Goal: Task Accomplishment & Management: Use online tool/utility

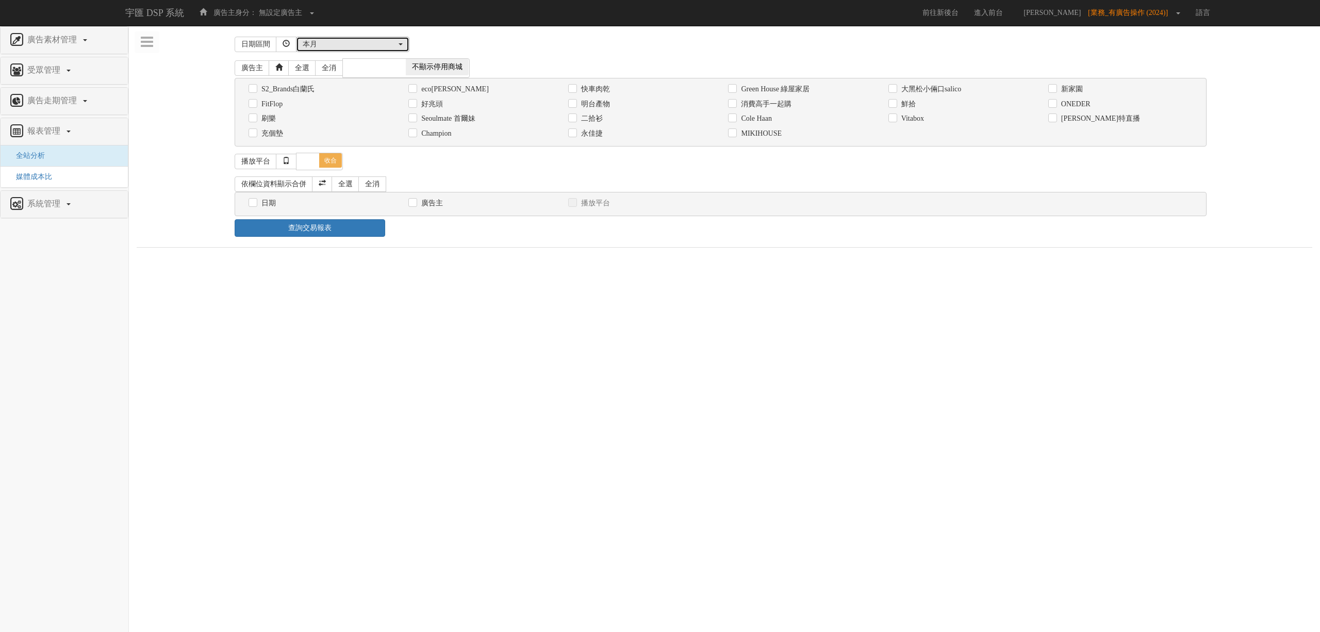
click at [334, 43] on div "本月" at bounding box center [350, 44] width 94 height 10
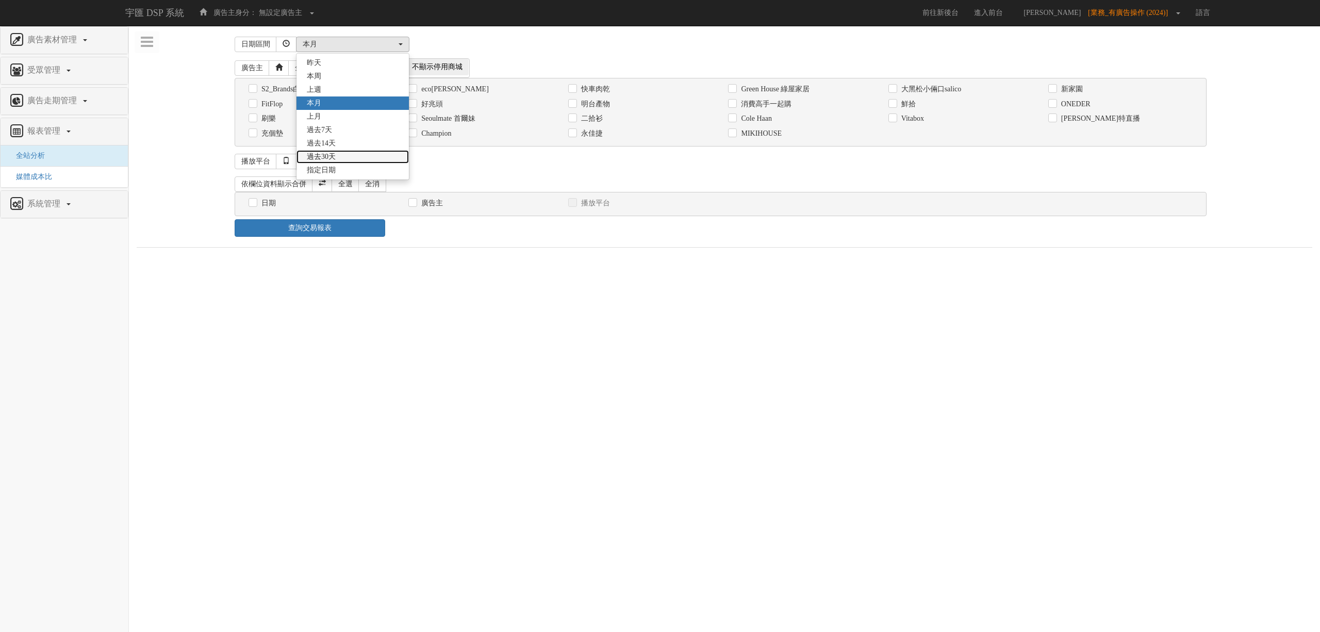
click at [349, 164] on ul "昨天 本周 上週 本月 上月 過去7天 過去14天 過去30天 指定日期" at bounding box center [353, 116] width 112 height 121
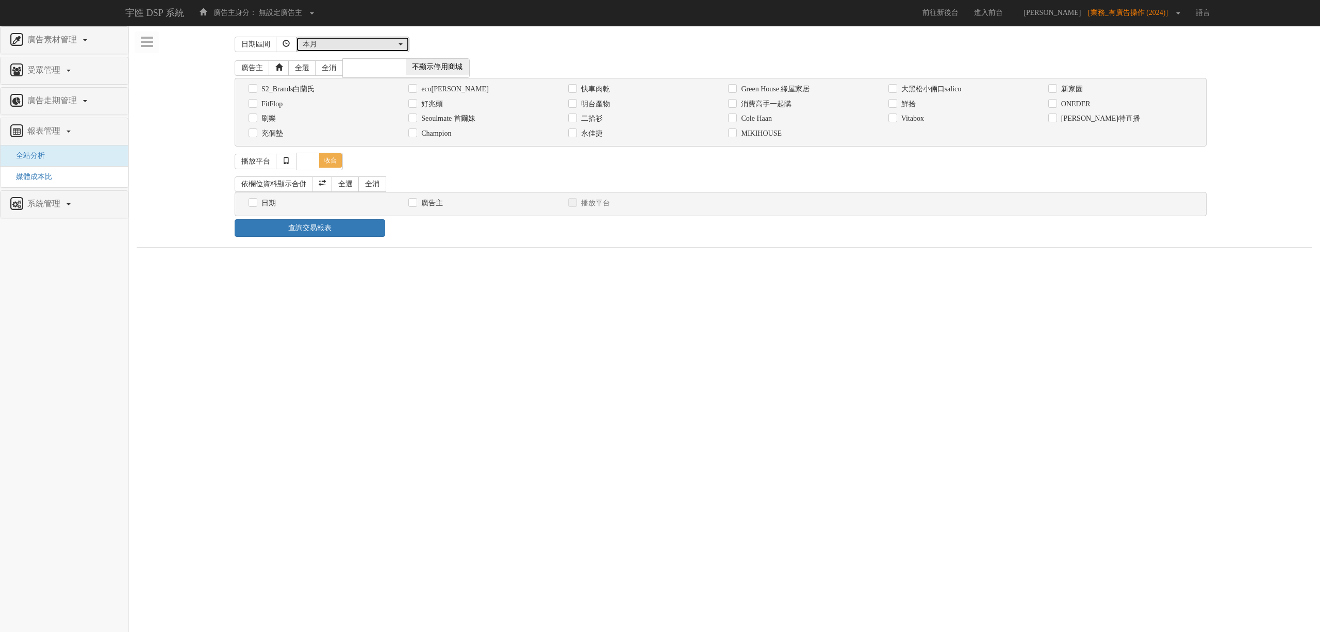
click at [342, 40] on div "本月" at bounding box center [350, 44] width 94 height 10
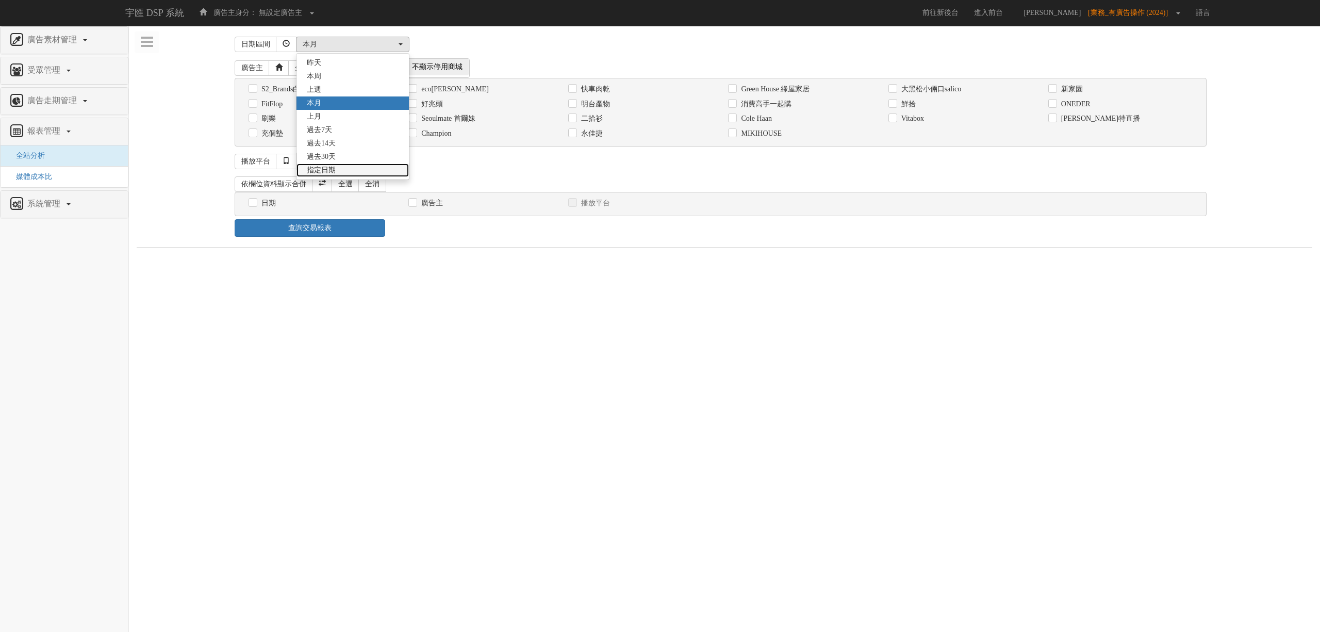
click at [340, 169] on link "指定日期" at bounding box center [353, 169] width 112 height 13
select select "Custom"
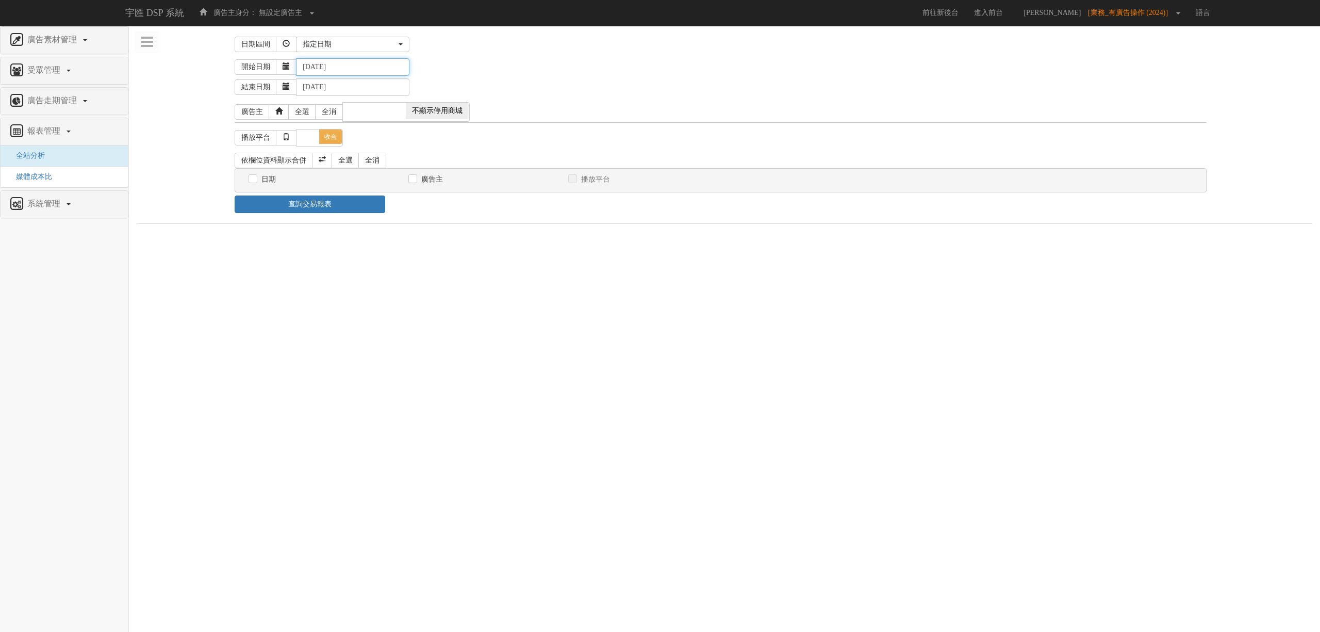
click at [328, 67] on input "[DATE]" at bounding box center [352, 67] width 113 height 18
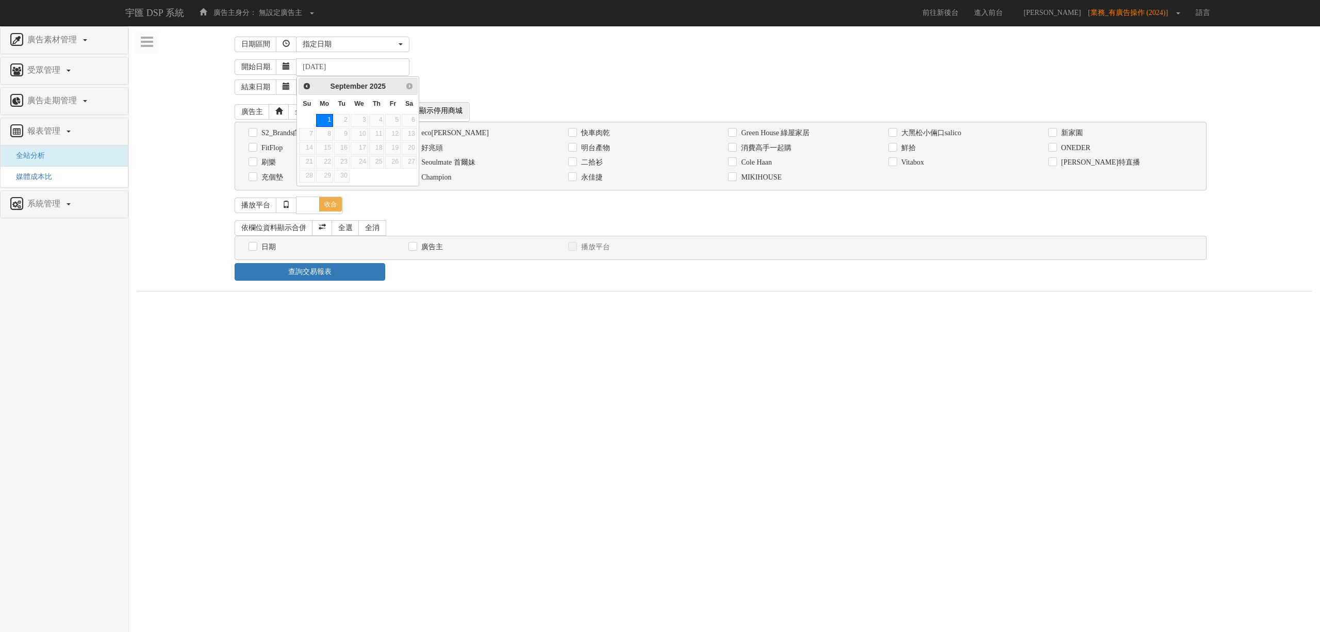
click at [304, 92] on link "Prev" at bounding box center [306, 85] width 13 height 13
click at [390, 122] on link "1" at bounding box center [392, 120] width 15 height 13
type input "[DATE]"
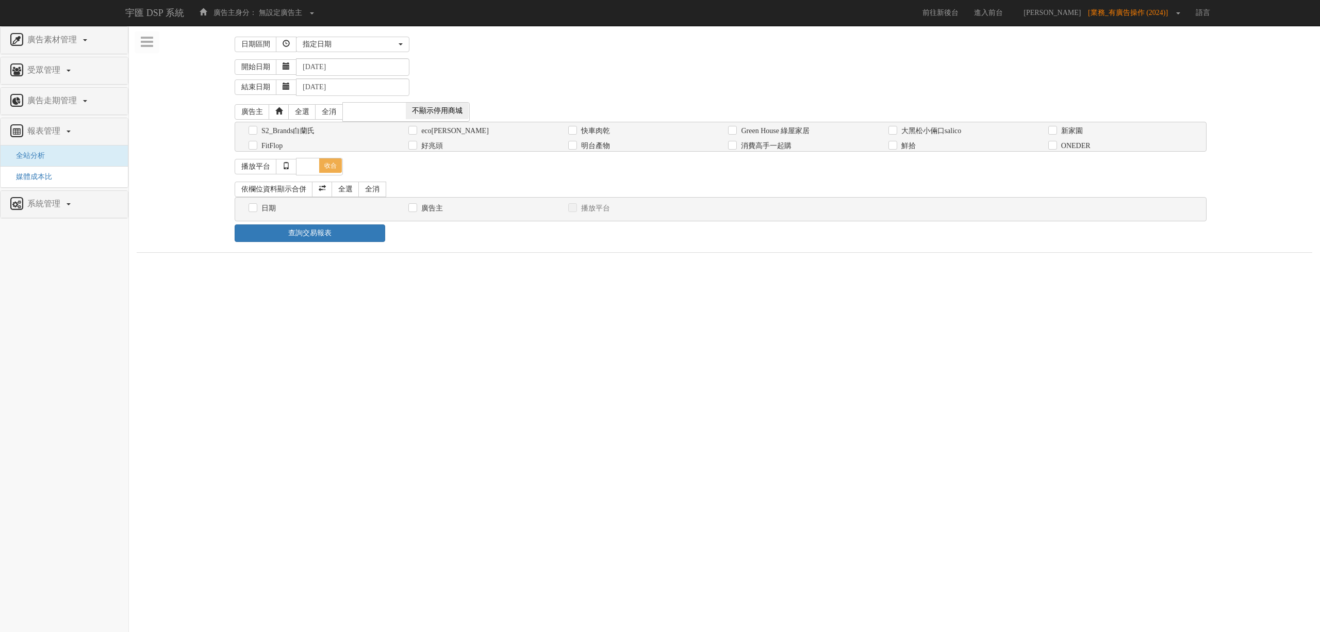
click at [539, 73] on div "開始日期 [DATE]" at bounding box center [774, 67] width 1078 height 18
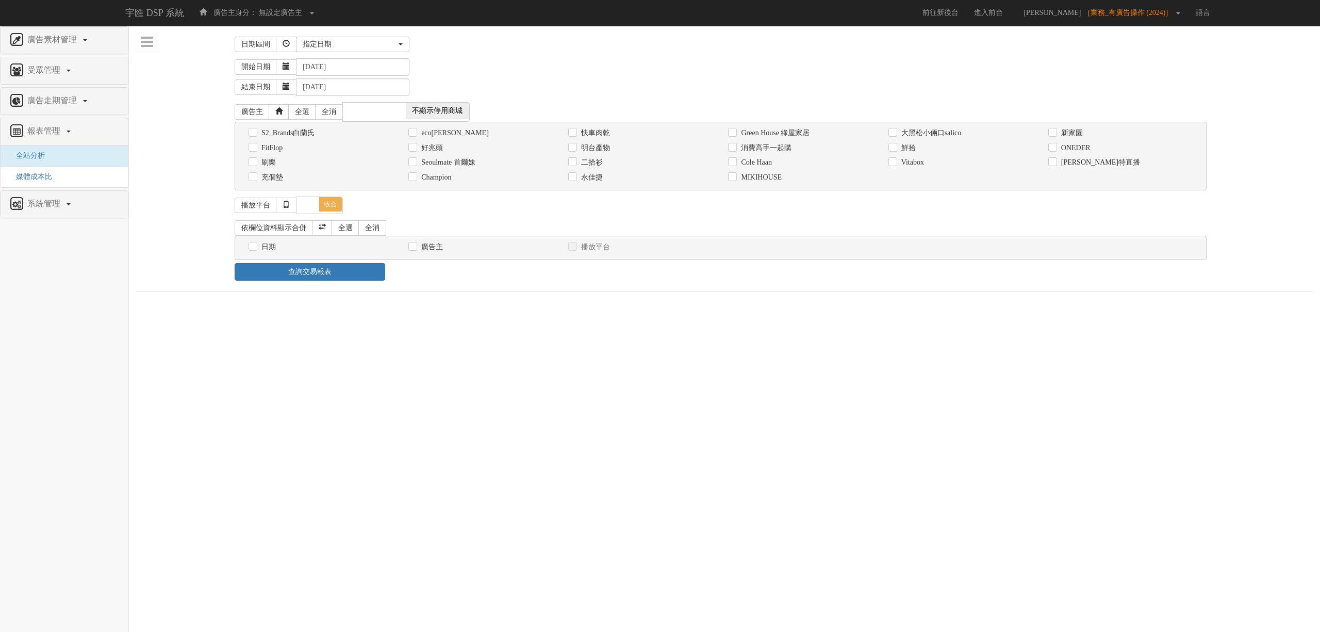
click at [595, 149] on label "明台產物" at bounding box center [594, 148] width 31 height 10
click at [575, 149] on input "明台產物" at bounding box center [571, 147] width 7 height 7
checkbox input "true"
click at [273, 242] on div "日期" at bounding box center [321, 246] width 160 height 15
click at [268, 244] on label "日期" at bounding box center [267, 247] width 17 height 10
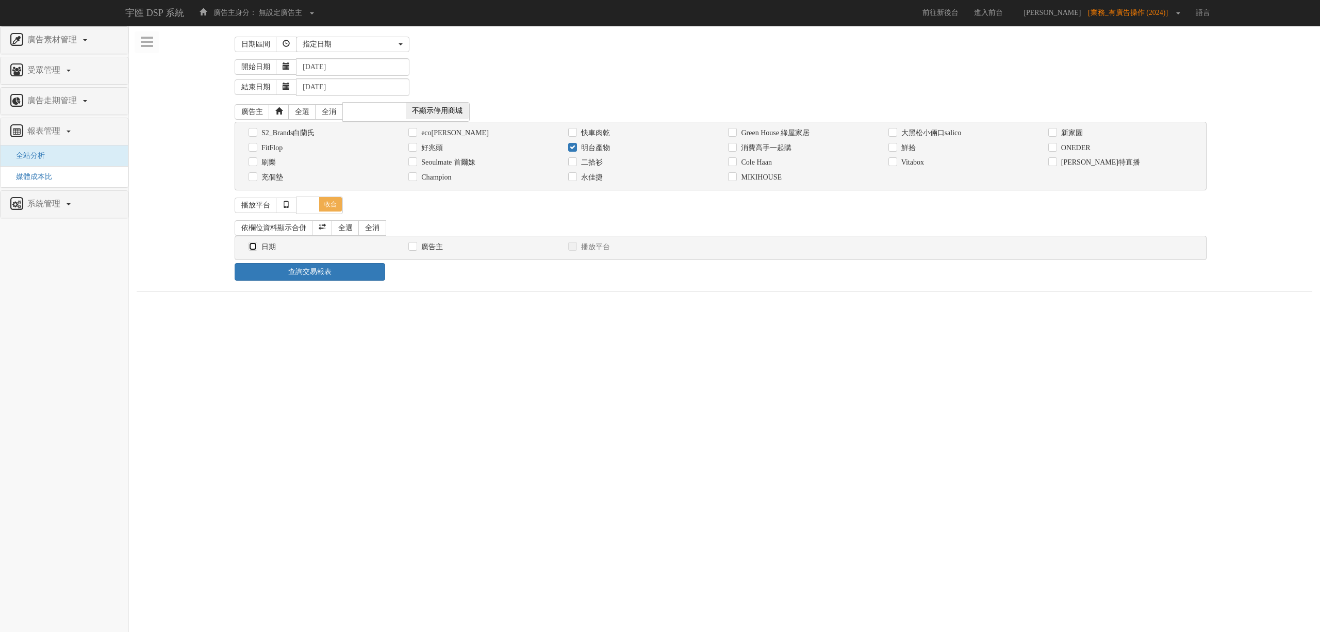
click at [255, 244] on input "日期" at bounding box center [252, 246] width 7 height 7
checkbox input "true"
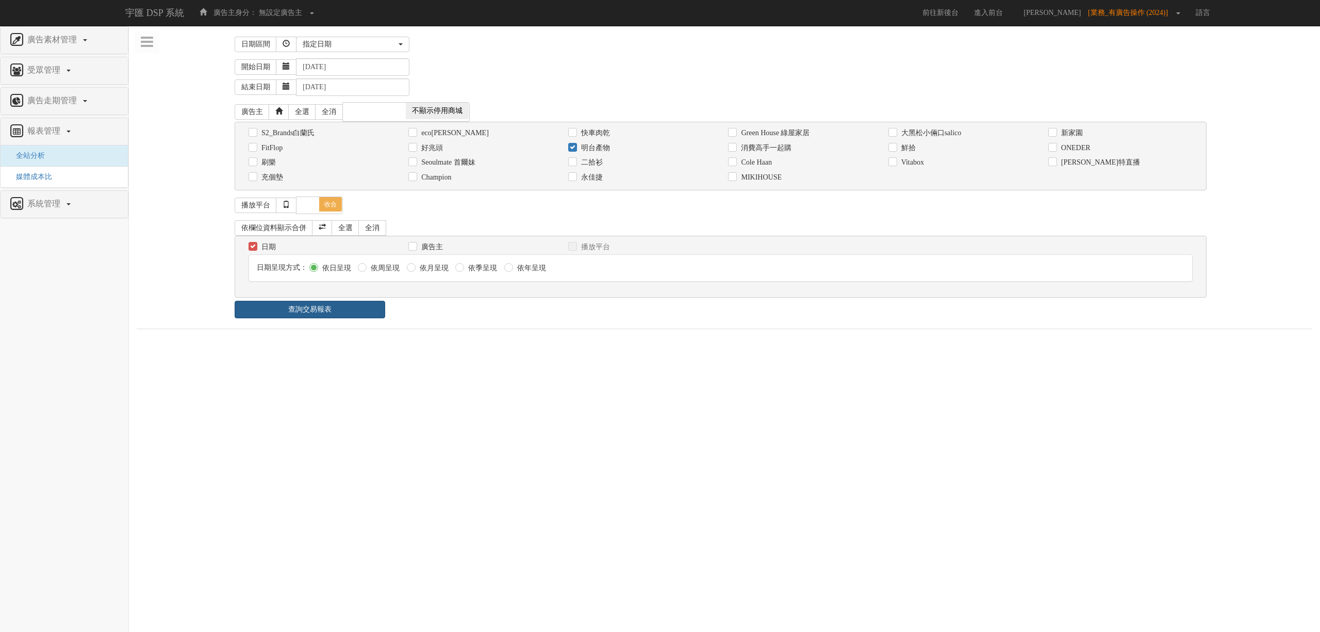
click at [327, 303] on link "查詢交易報表" at bounding box center [310, 310] width 151 height 18
click at [494, 322] on div "日期區間 昨天 本周 上週 本月 上月 過去7天 過去14天 過去30天 指定日期 指定日期 昨天 本周 上週 本月 上月 過去7天 過去14天 過去30天 …" at bounding box center [719, 321] width 1165 height 574
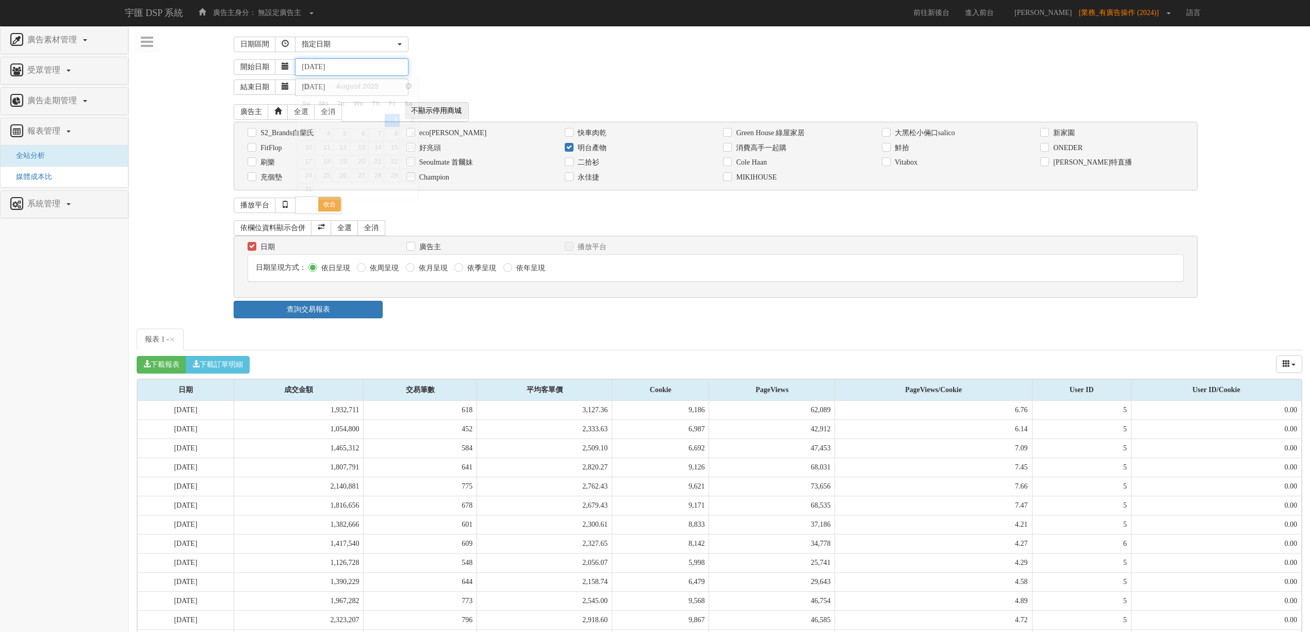
click at [319, 69] on input "[DATE]" at bounding box center [351, 67] width 113 height 18
type input "[DATE]"
click at [496, 68] on div "開始日期 [DATE]" at bounding box center [768, 67] width 1068 height 18
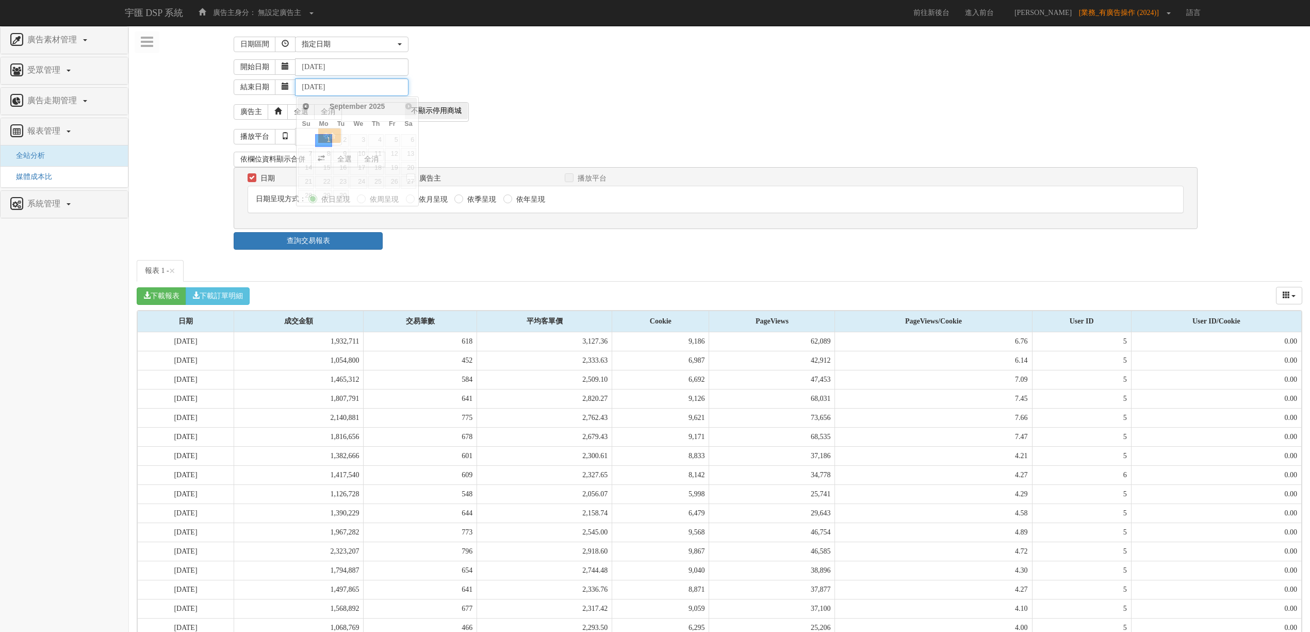
click at [320, 86] on input "[DATE]" at bounding box center [351, 87] width 113 height 18
type input "[DATE]"
click at [528, 86] on div "結束日期 [DATE]" at bounding box center [768, 86] width 1068 height 20
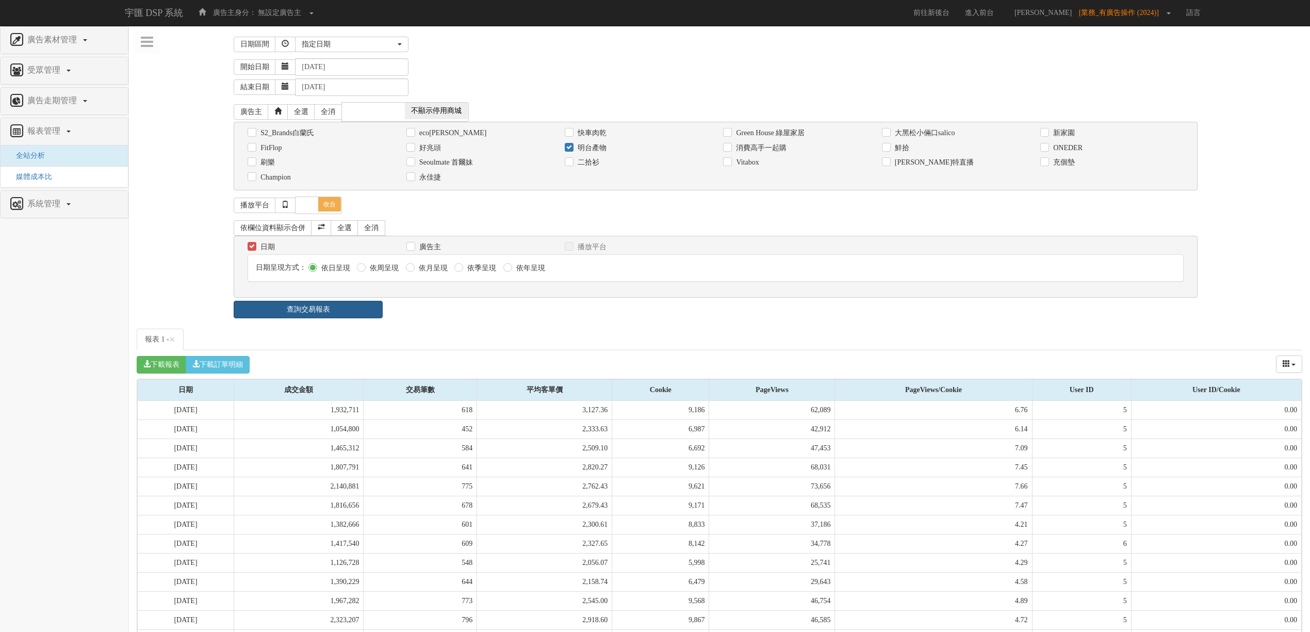
click at [359, 305] on link "查詢交易報表" at bounding box center [308, 310] width 149 height 18
click at [476, 298] on div "日期 廣告主 播放平台 日期呈現方式： 依日呈現 依周呈現 依月呈現" at bounding box center [715, 267] width 963 height 62
click at [156, 344] on link "報表 1 - ×" at bounding box center [160, 339] width 47 height 22
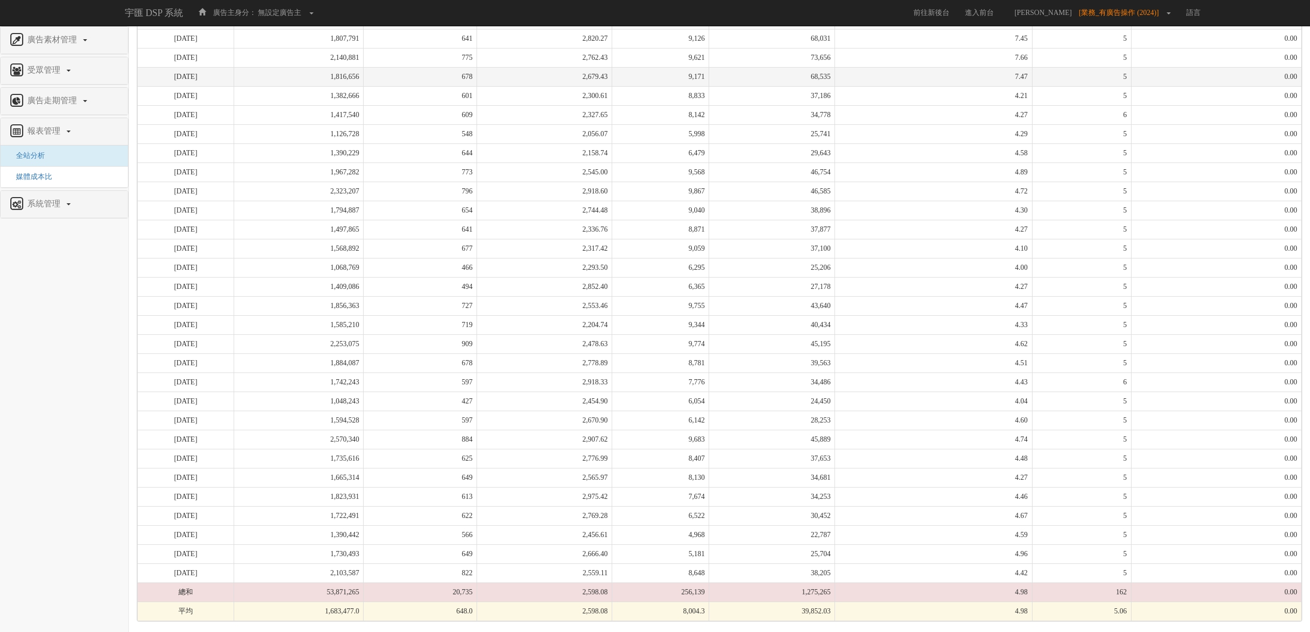
scroll to position [72, 0]
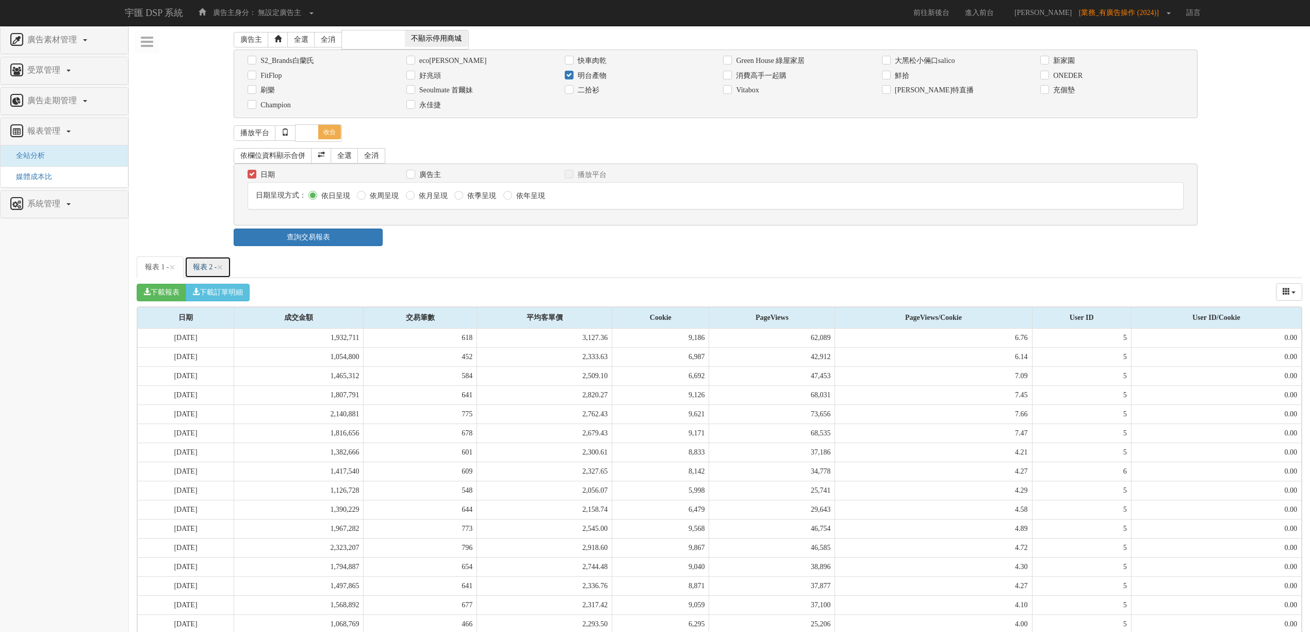
click at [209, 278] on link "報表 2 - ×" at bounding box center [208, 267] width 47 height 22
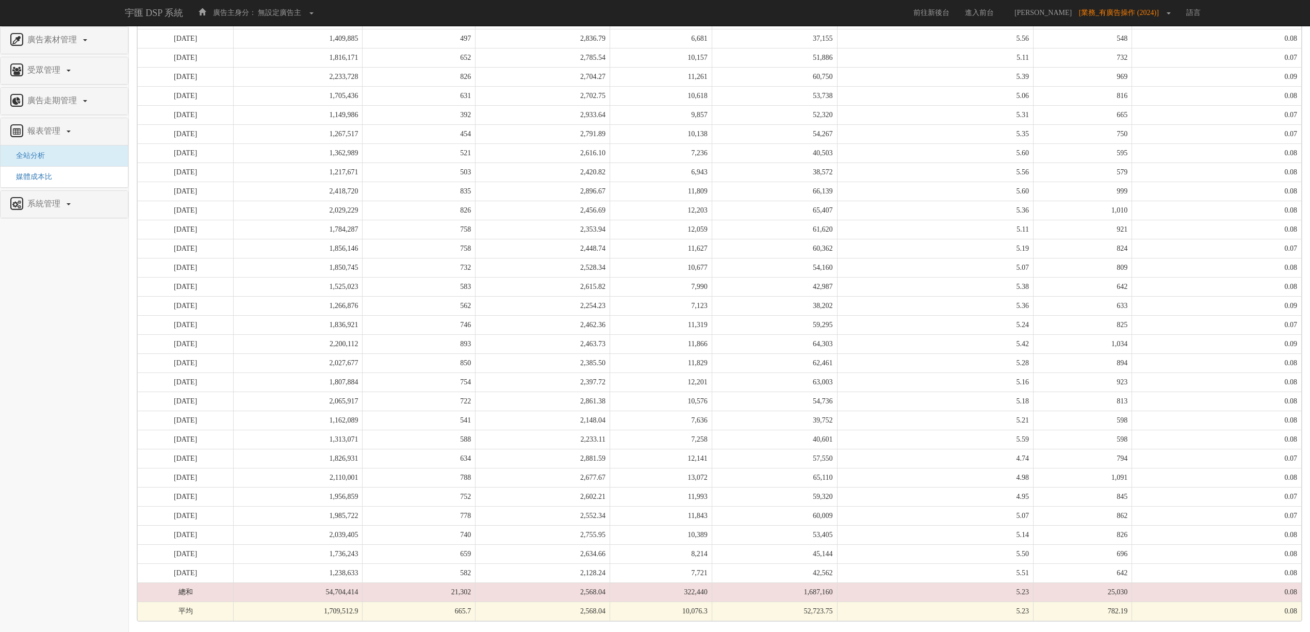
scroll to position [163, 0]
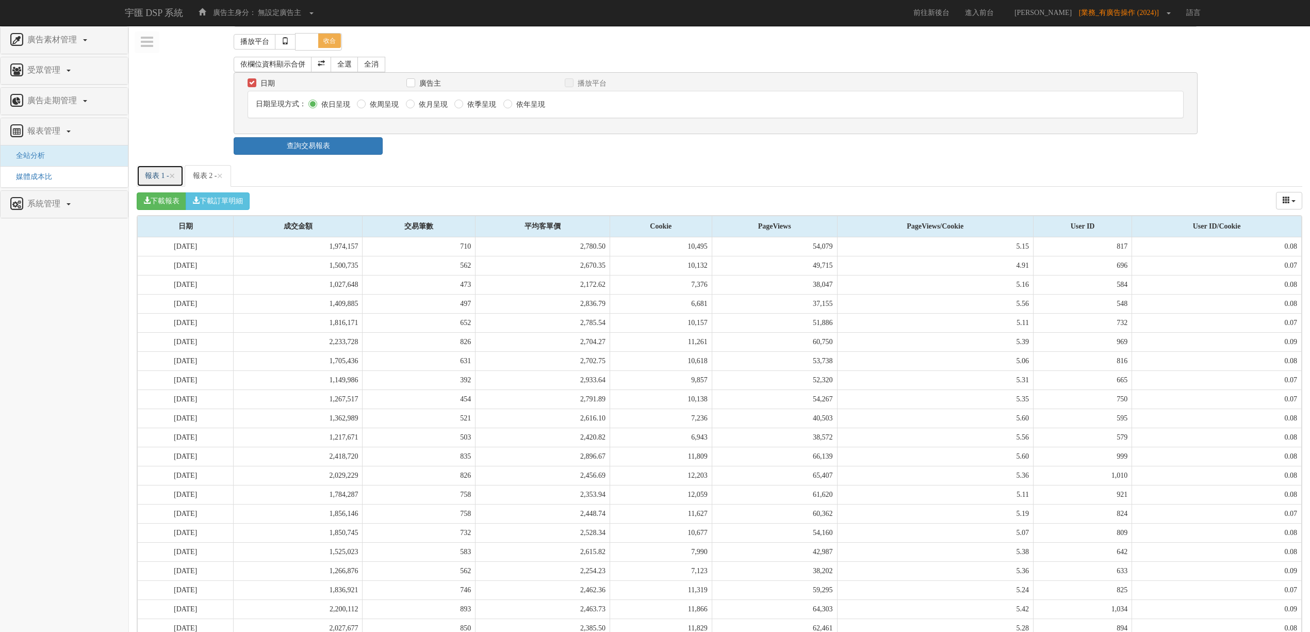
click at [153, 176] on link "報表 1 - ×" at bounding box center [160, 176] width 47 height 22
